Goal: Information Seeking & Learning: Find specific fact

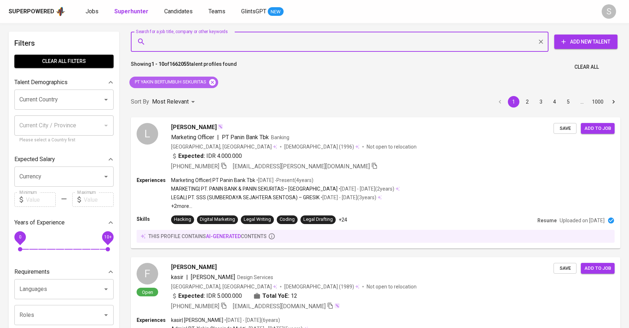
click at [213, 83] on icon at bounding box center [212, 82] width 8 height 8
click at [245, 43] on input "Search for a job title, company or other keywords" at bounding box center [341, 42] width 386 height 14
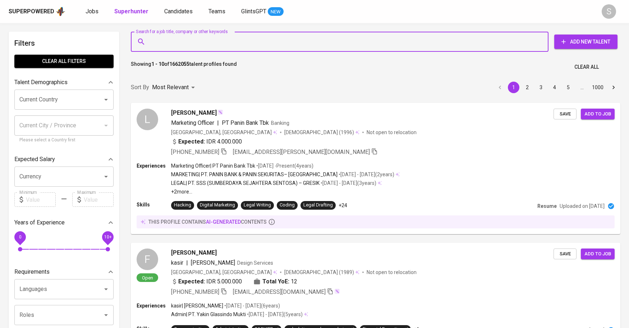
paste input "[EMAIL_ADDRESS][DOMAIN_NAME]"
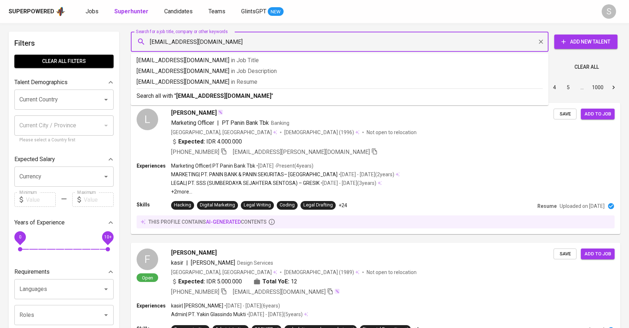
type input "[EMAIL_ADDRESS][DOMAIN_NAME]"
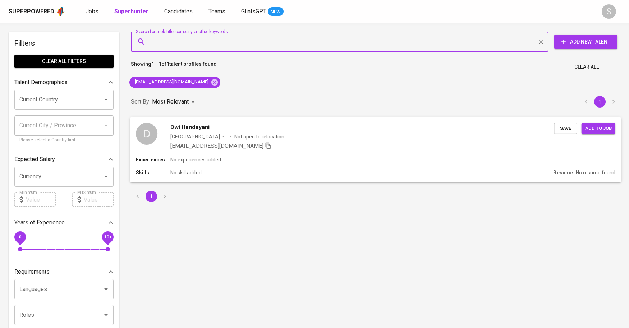
click at [262, 155] on div "D Dwi Handayani [GEOGRAPHIC_DATA] Not open to relocation [EMAIL_ADDRESS][DOMAIN…" at bounding box center [375, 136] width 491 height 39
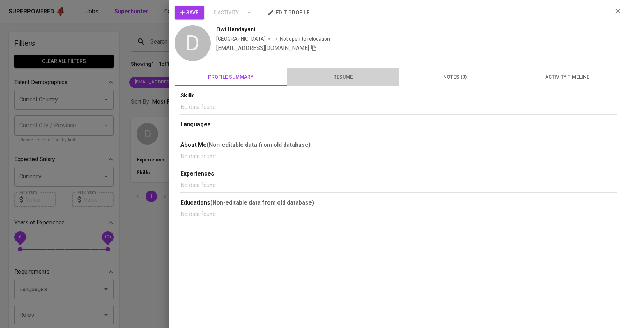
click at [330, 73] on span "resume" at bounding box center [342, 77] width 103 height 9
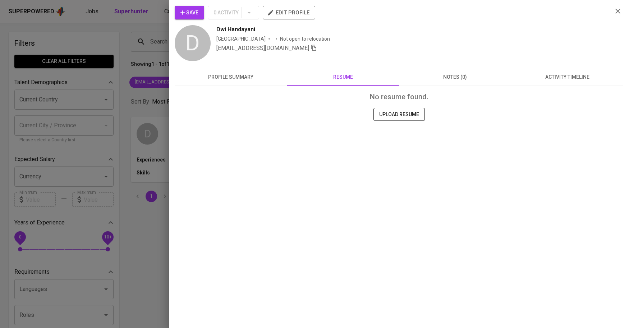
click at [259, 74] on span "profile summary" at bounding box center [230, 77] width 103 height 9
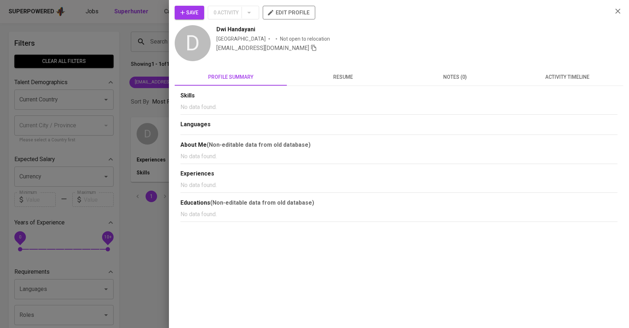
click at [77, 98] on div at bounding box center [314, 164] width 629 height 328
